Goal: Task Accomplishment & Management: Manage account settings

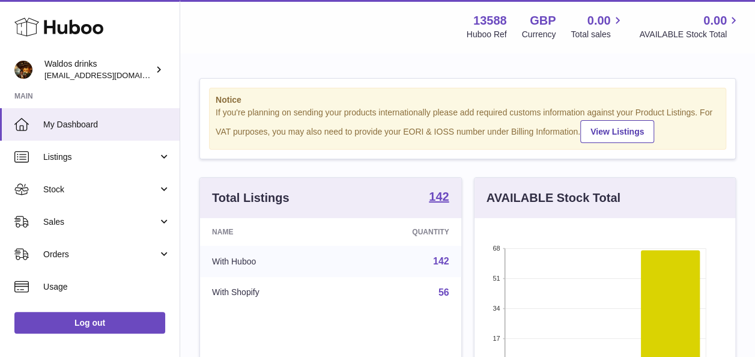
scroll to position [187, 261]
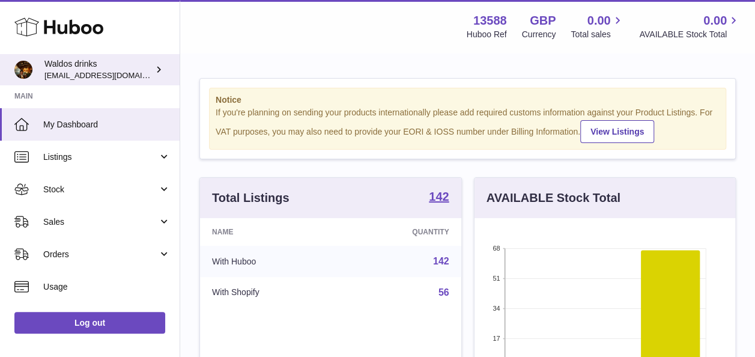
click at [133, 71] on span "[EMAIL_ADDRESS][DOMAIN_NAME]" at bounding box center [110, 75] width 132 height 10
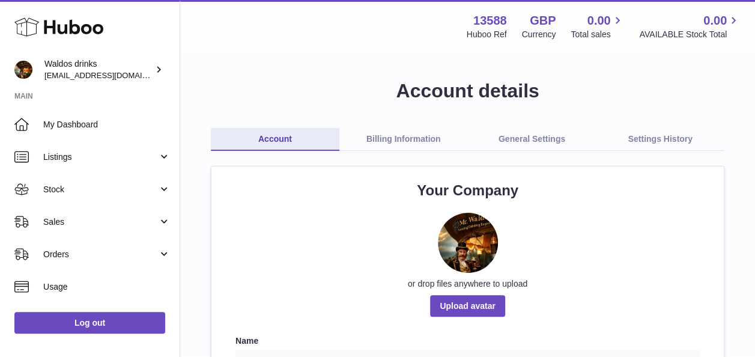
click at [379, 140] on link "Billing Information" at bounding box center [403, 139] width 129 height 23
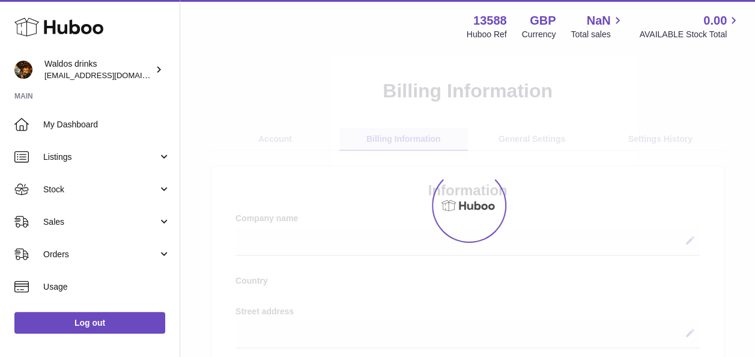
select select
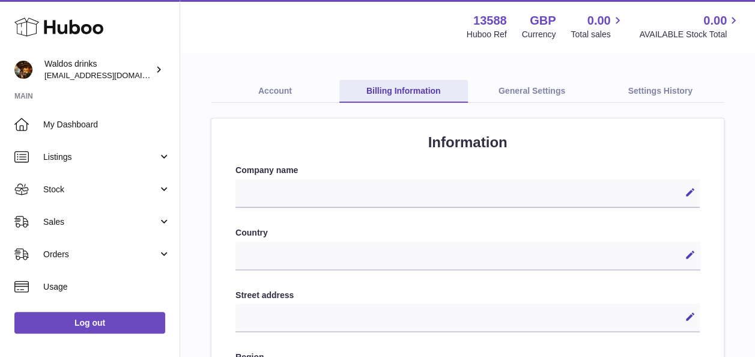
scroll to position [50, 0]
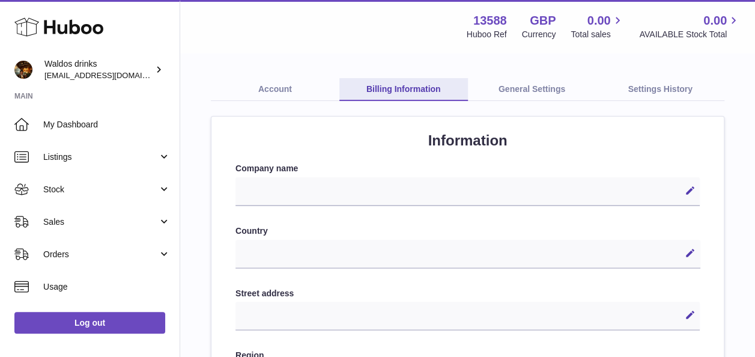
click at [544, 87] on link "General Settings" at bounding box center [532, 89] width 129 height 23
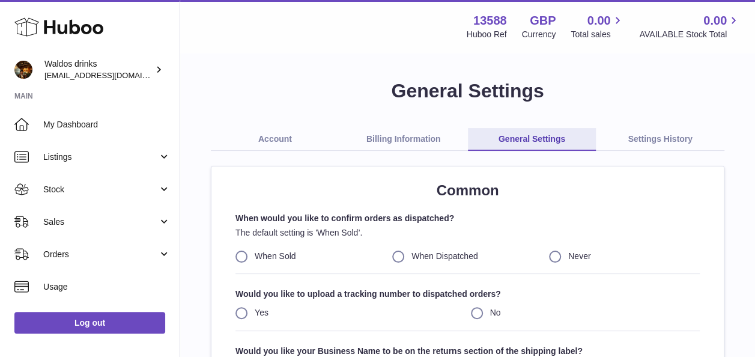
click at [269, 139] on link "Account" at bounding box center [275, 139] width 129 height 23
